Goal: Book appointment/travel/reservation

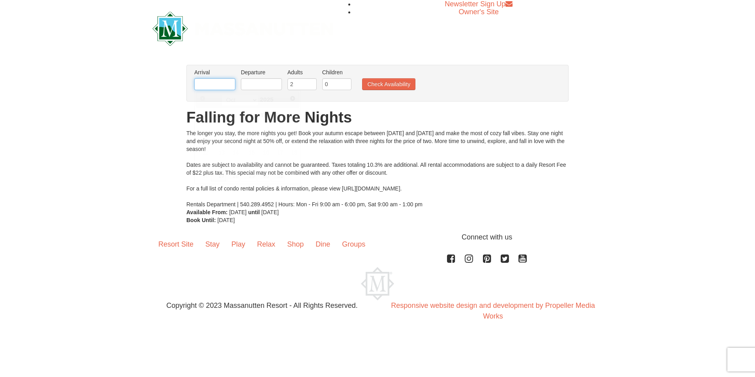
click at [218, 84] on input "text" at bounding box center [214, 84] width 41 height 12
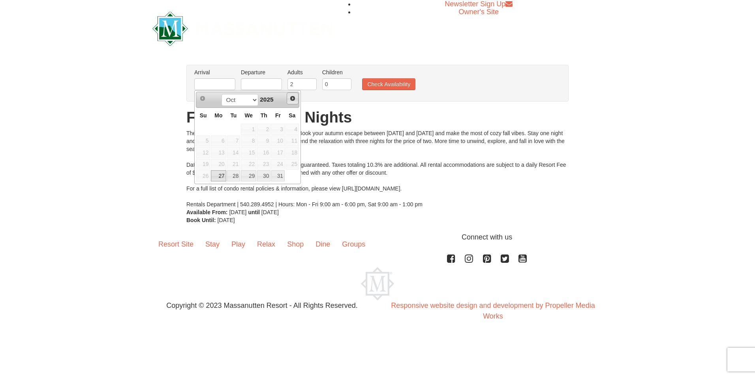
click at [292, 98] on span "Next" at bounding box center [293, 98] width 6 height 6
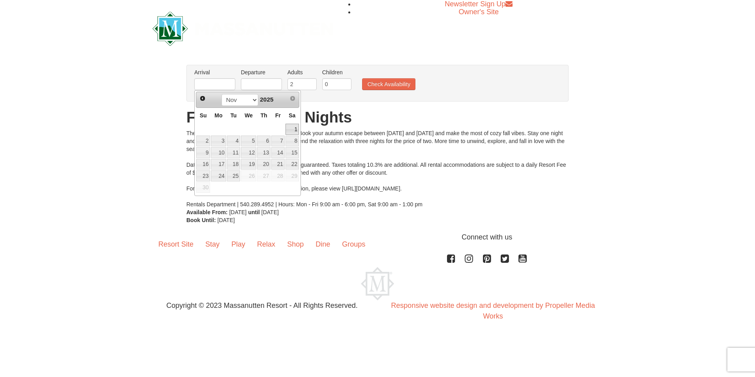
click at [293, 129] on link "1" at bounding box center [292, 129] width 13 height 11
type input "[DATE]"
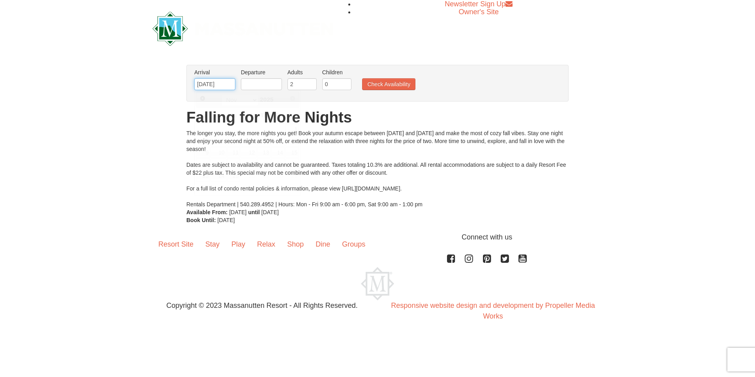
click at [230, 84] on input "[DATE]" at bounding box center [214, 84] width 41 height 12
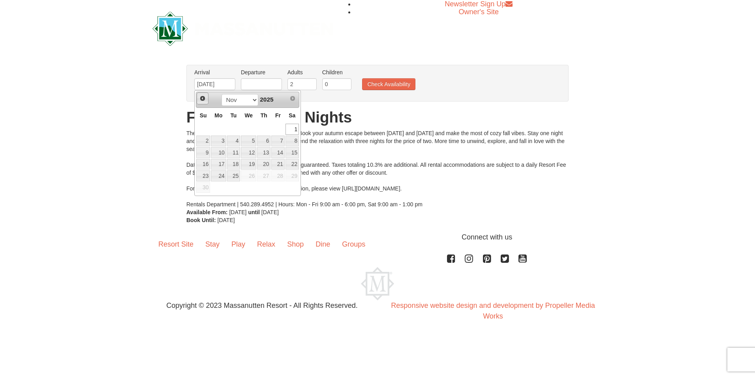
click at [202, 99] on span "Prev" at bounding box center [203, 98] width 6 height 6
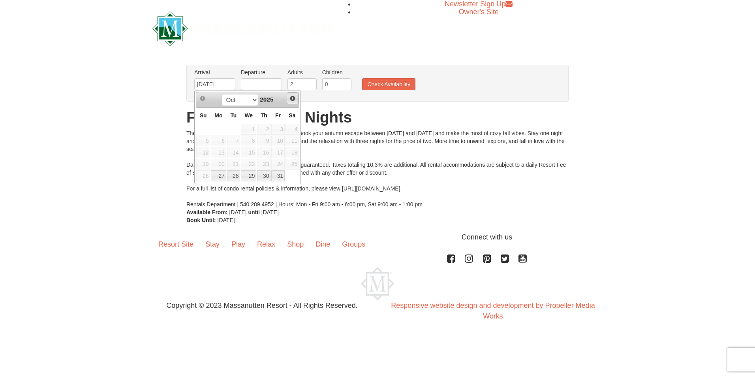
click at [292, 100] on span "Next" at bounding box center [293, 98] width 6 height 6
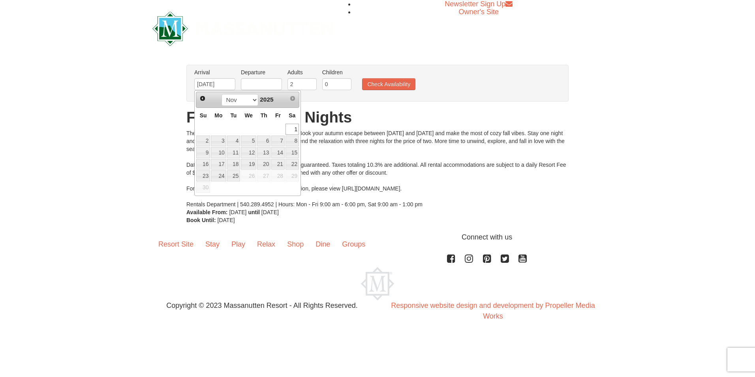
click at [294, 132] on link "1" at bounding box center [292, 129] width 13 height 11
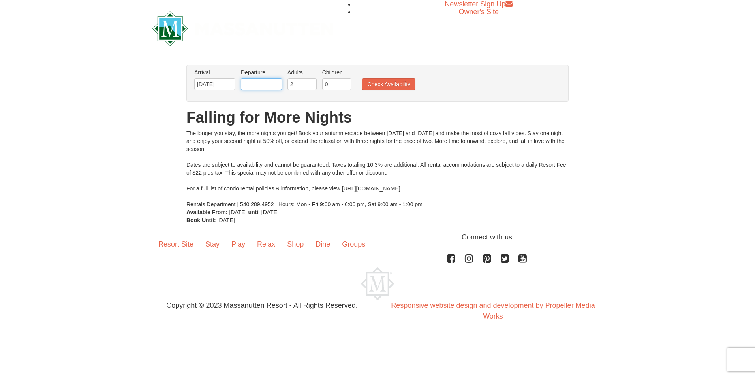
click at [254, 87] on input "text" at bounding box center [261, 84] width 41 height 12
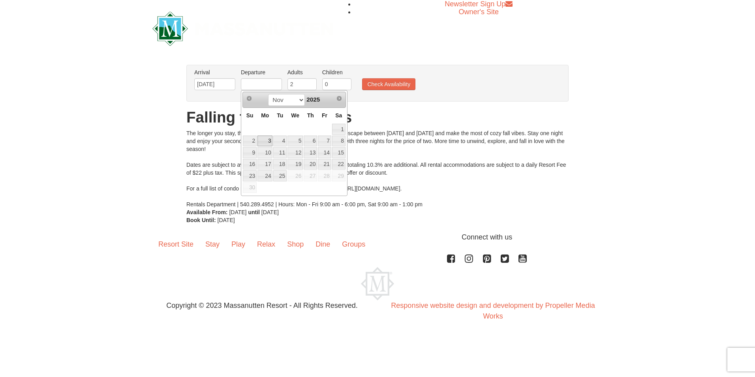
click at [261, 142] on link "3" at bounding box center [265, 141] width 15 height 11
type input "[DATE]"
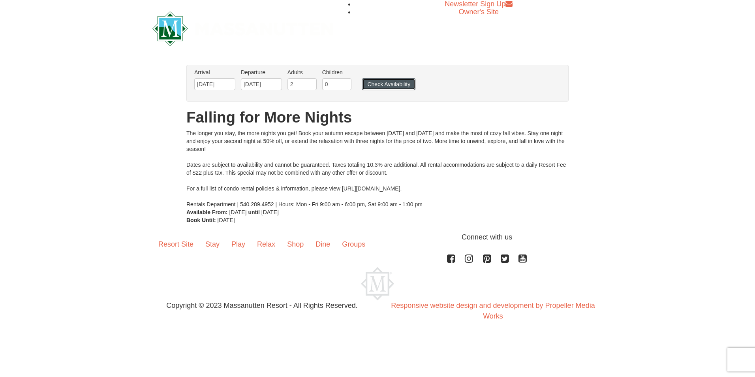
click at [386, 87] on button "Check Availability" at bounding box center [388, 84] width 53 height 12
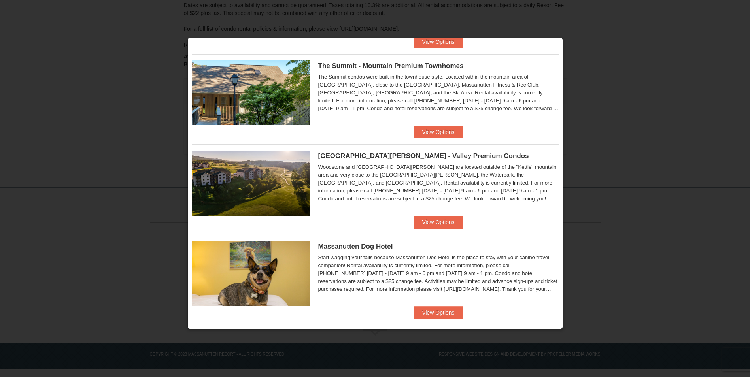
scroll to position [373, 0]
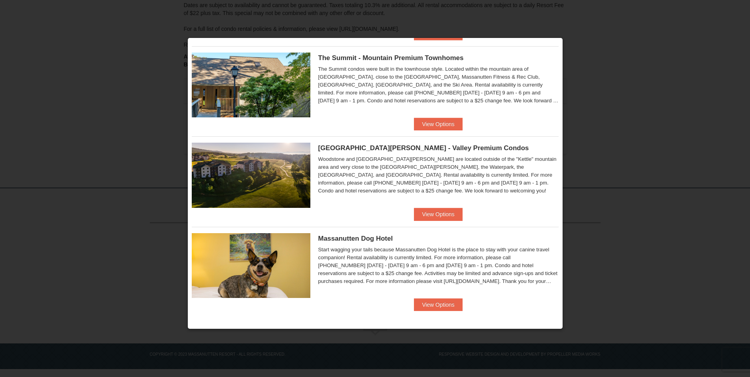
click at [247, 168] on img at bounding box center [251, 175] width 119 height 65
click at [433, 214] on button "View Options" at bounding box center [438, 214] width 48 height 13
